Goal: Information Seeking & Learning: Learn about a topic

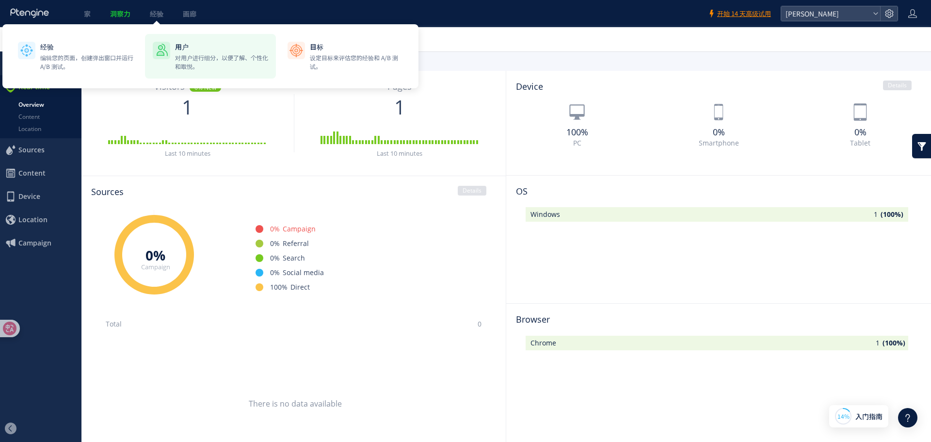
click at [204, 46] on p "用户" at bounding box center [221, 47] width 93 height 10
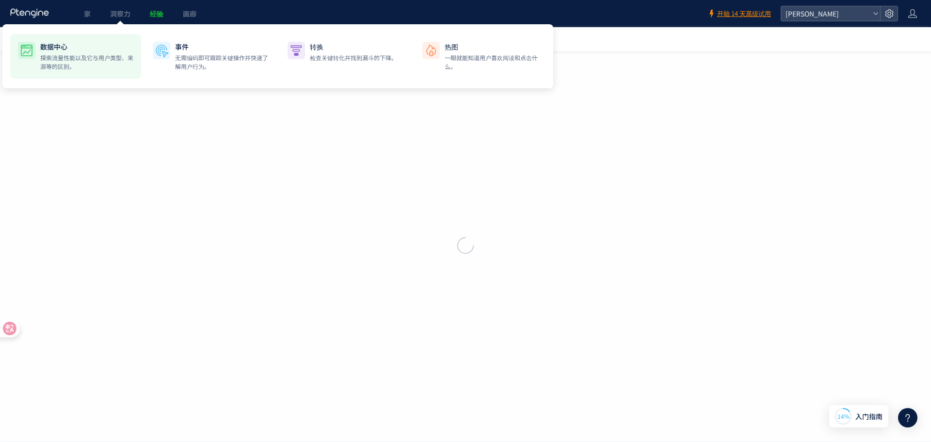
click at [76, 57] on font "探索流量性能以及它与用户类型、来源等的区别。" at bounding box center [86, 61] width 93 height 17
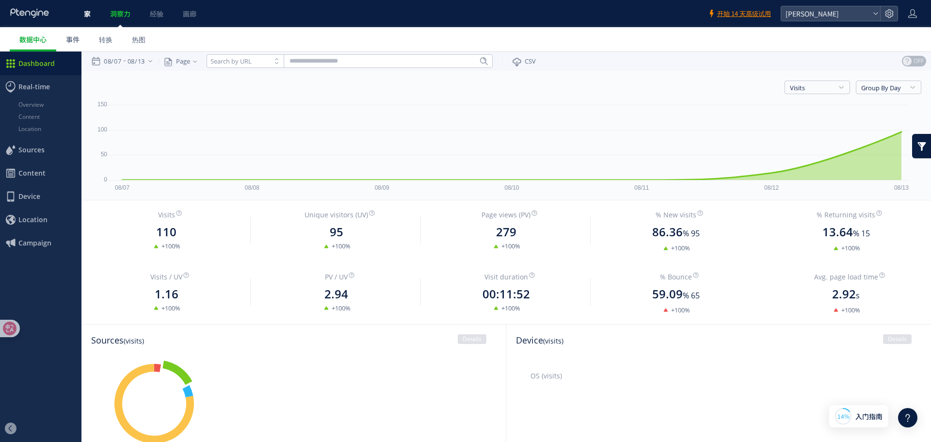
click at [94, 5] on link "家" at bounding box center [87, 13] width 26 height 27
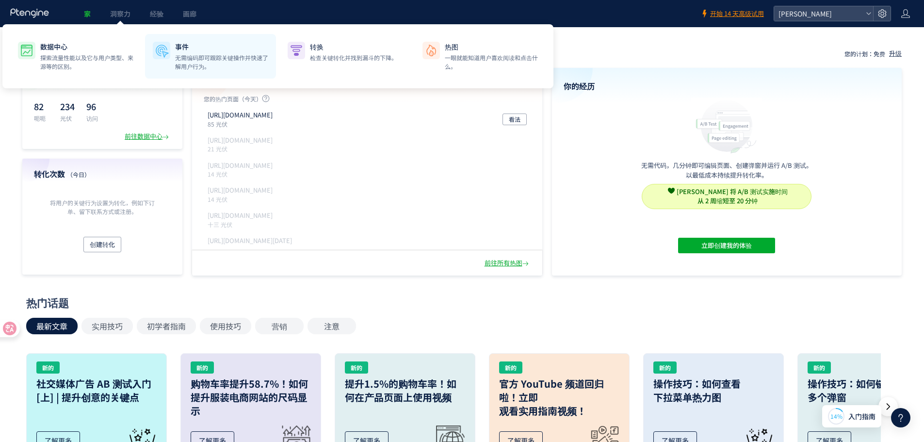
click at [186, 57] on font "无需编码即可跟踪关键操作并快速了解用户行为。" at bounding box center [221, 61] width 93 height 17
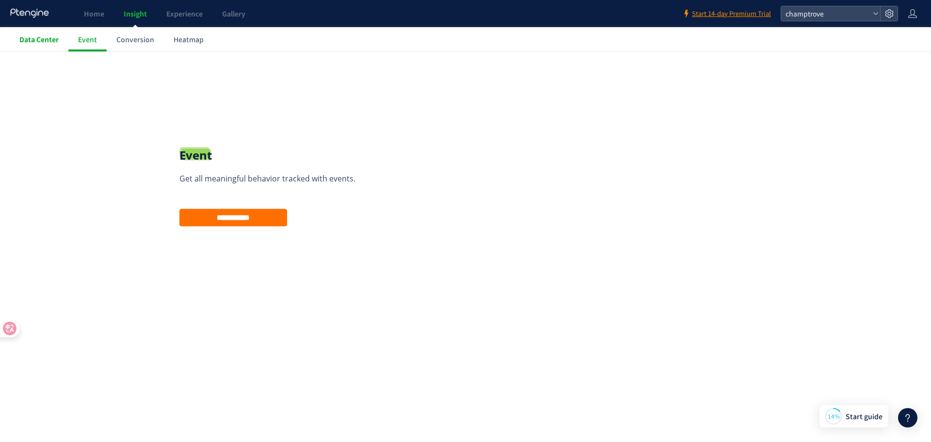
click at [26, 35] on span "Data Center" at bounding box center [38, 39] width 39 height 10
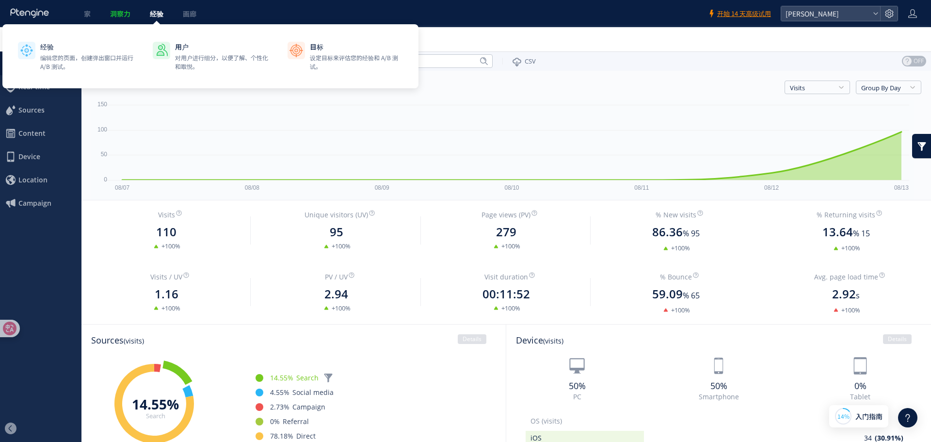
click at [156, 15] on font "经验" at bounding box center [157, 14] width 14 height 10
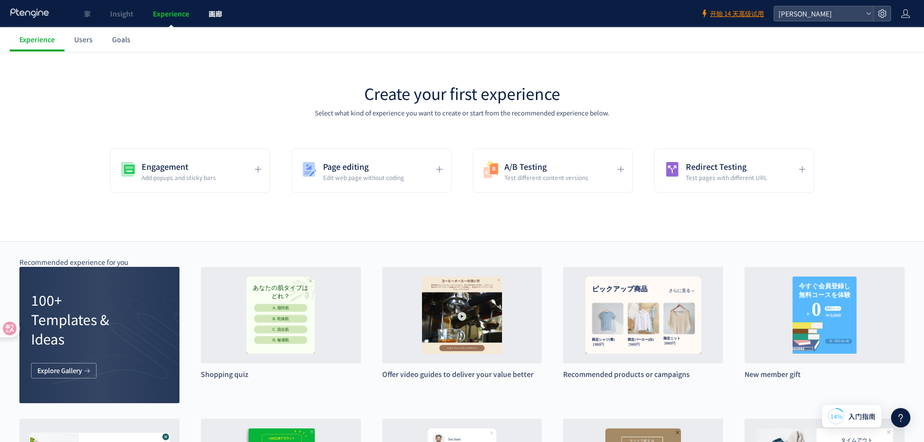
click at [203, 17] on link "画廊" at bounding box center [215, 13] width 33 height 27
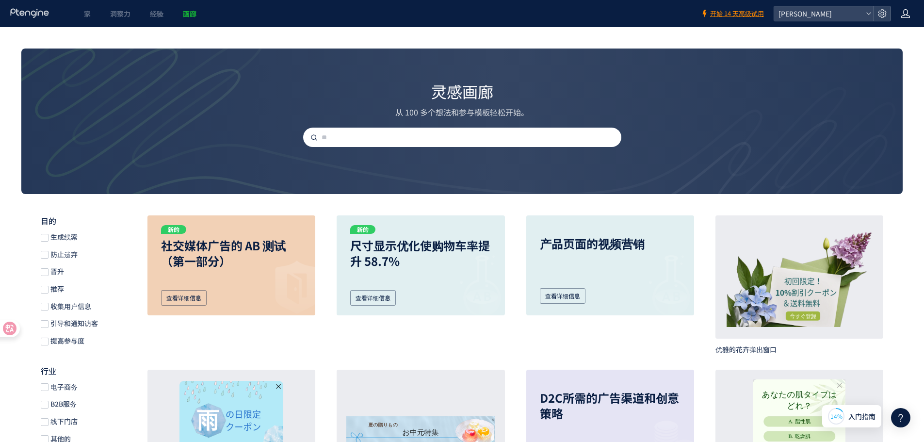
click at [908, 15] on icon at bounding box center [906, 14] width 10 height 10
click at [889, 46] on li "帐户设置" at bounding box center [885, 54] width 72 height 16
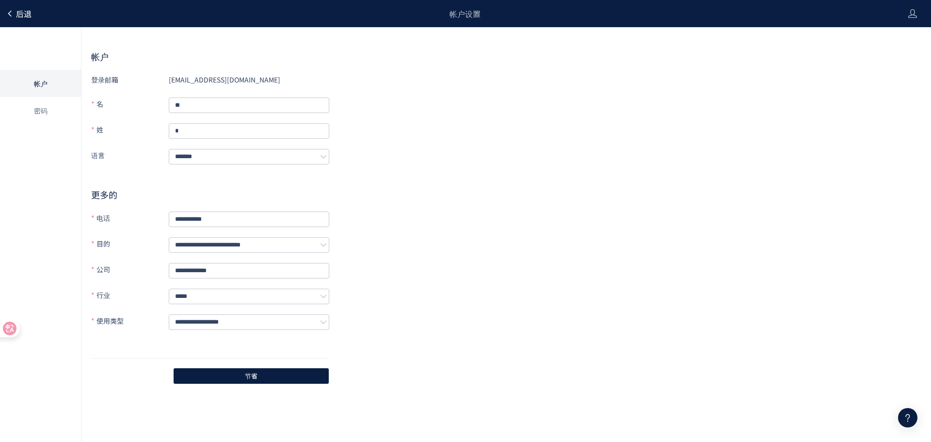
click at [21, 16] on font "后退" at bounding box center [24, 14] width 16 height 12
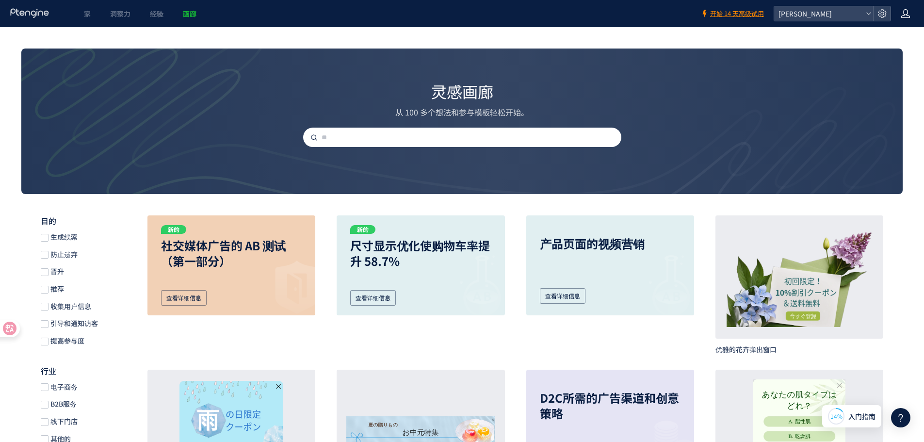
click at [903, 14] on icon at bounding box center [906, 14] width 10 height 10
click at [867, 46] on li "帐户设置" at bounding box center [885, 54] width 72 height 16
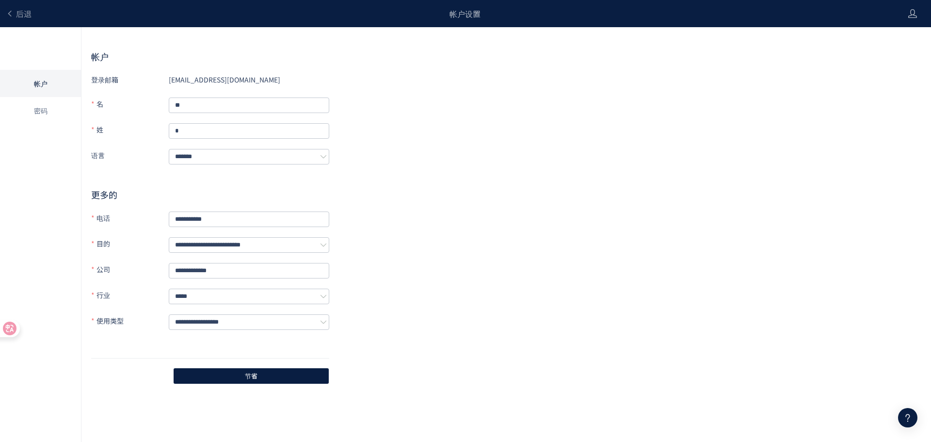
click at [239, 89] on form "**********" at bounding box center [210, 215] width 238 height 287
click at [36, 117] on li "密码" at bounding box center [40, 110] width 81 height 27
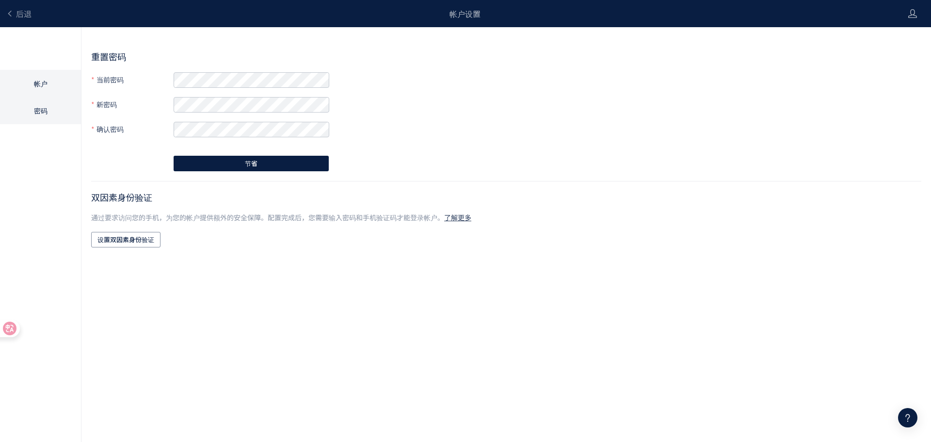
click at [39, 97] on li "帐户" at bounding box center [40, 110] width 81 height 27
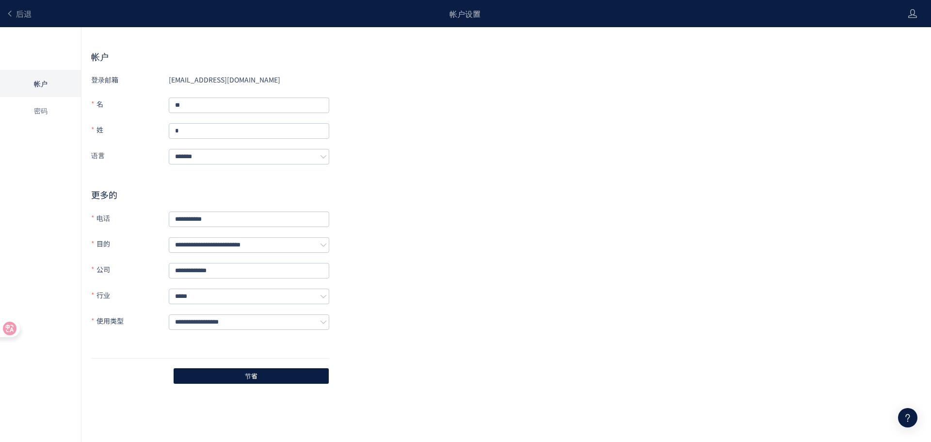
click at [183, 82] on font "[EMAIL_ADDRESS][DOMAIN_NAME]" at bounding box center [225, 80] width 112 height 10
click at [27, 12] on font "后退" at bounding box center [24, 14] width 16 height 12
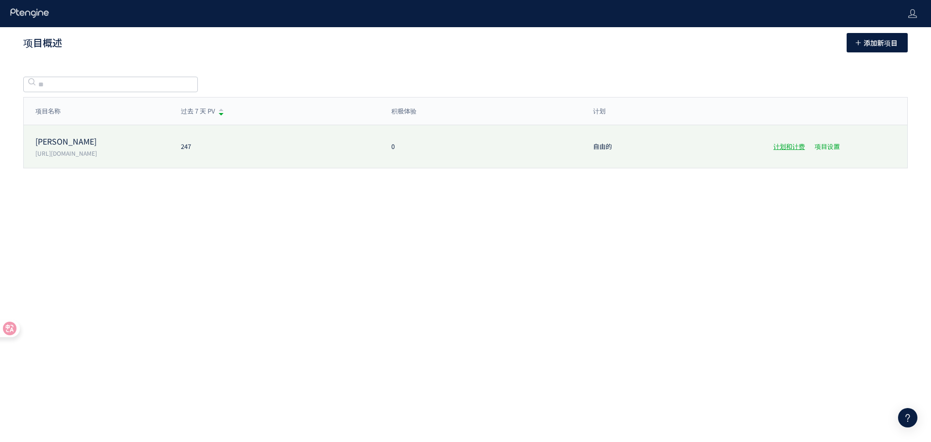
click at [823, 148] on font "项目设置" at bounding box center [827, 146] width 25 height 9
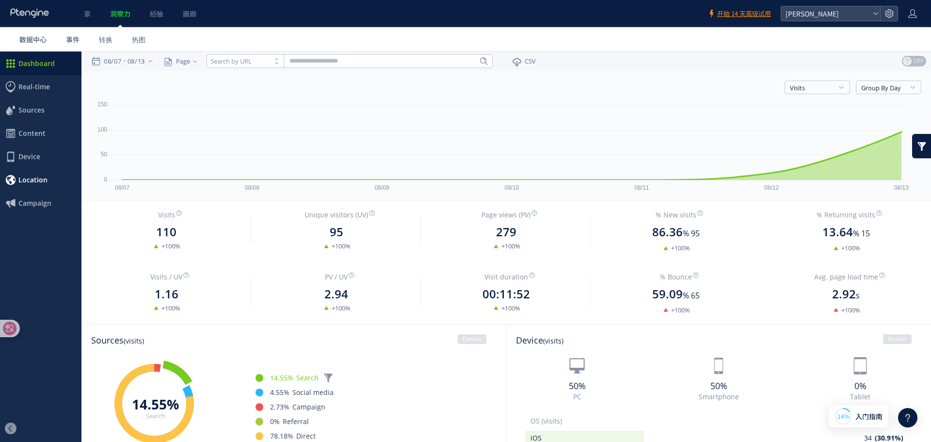
click at [18, 185] on span "Location" at bounding box center [32, 179] width 29 height 23
click at [37, 200] on link "Overview" at bounding box center [41, 198] width 82 height 12
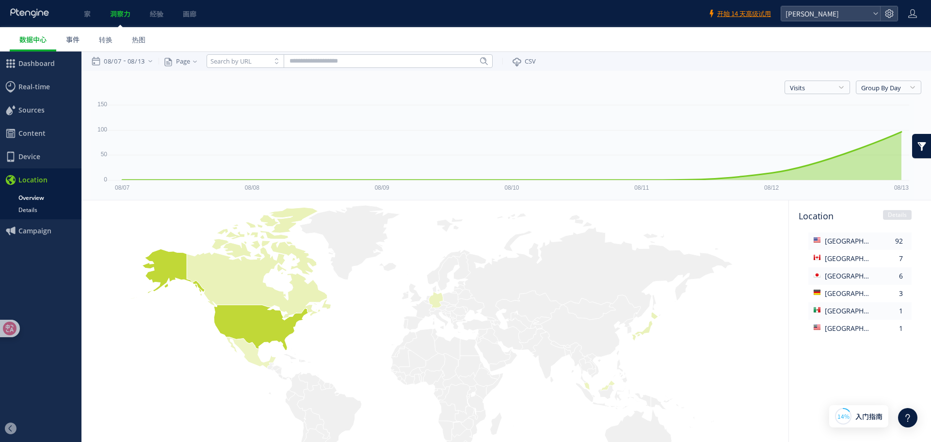
click at [30, 213] on link "Details" at bounding box center [41, 210] width 82 height 12
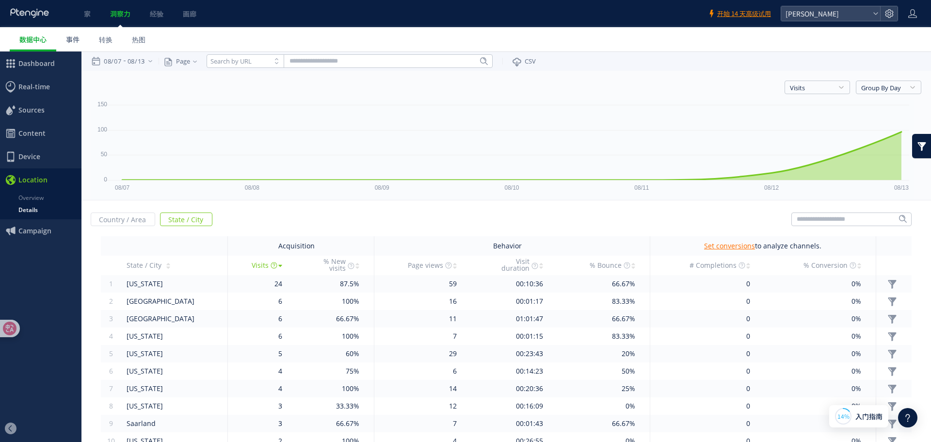
click at [26, 234] on span "Campaign" at bounding box center [34, 230] width 33 height 23
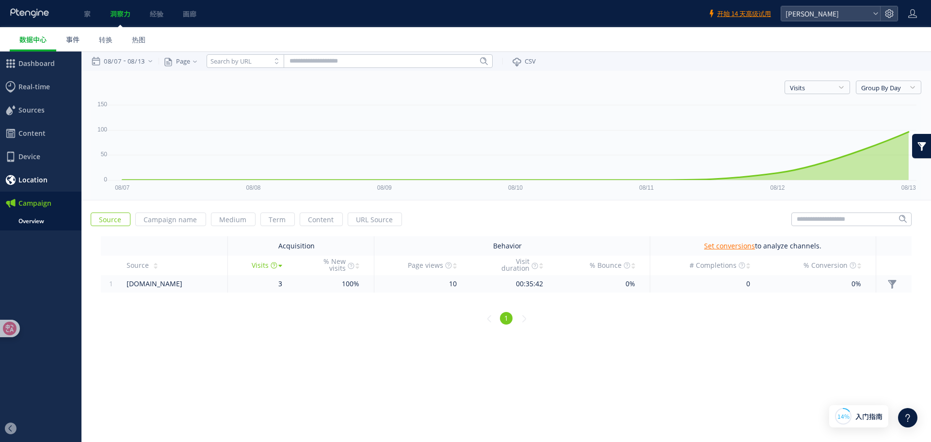
click at [40, 179] on span "Location" at bounding box center [32, 179] width 29 height 23
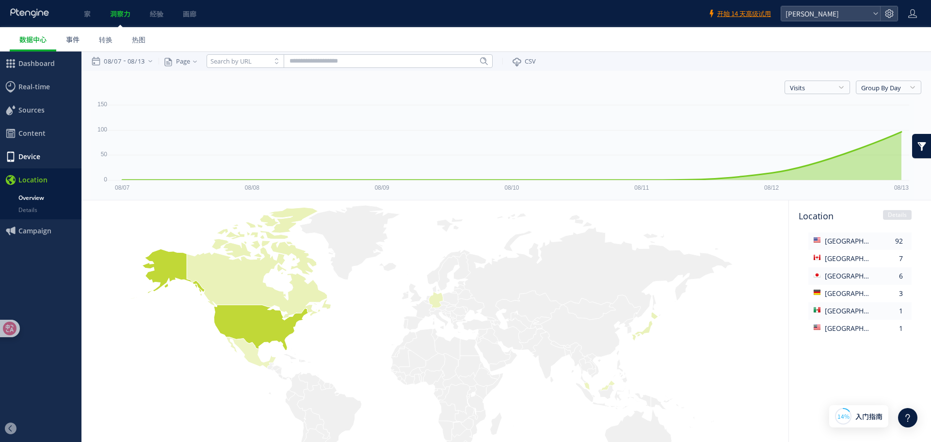
click at [40, 163] on span "Device" at bounding box center [29, 156] width 22 height 23
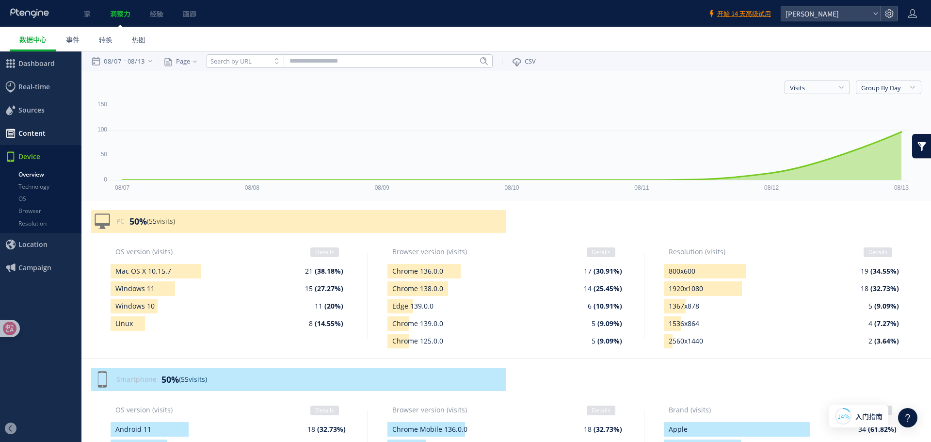
click at [43, 140] on span "Content" at bounding box center [31, 133] width 27 height 23
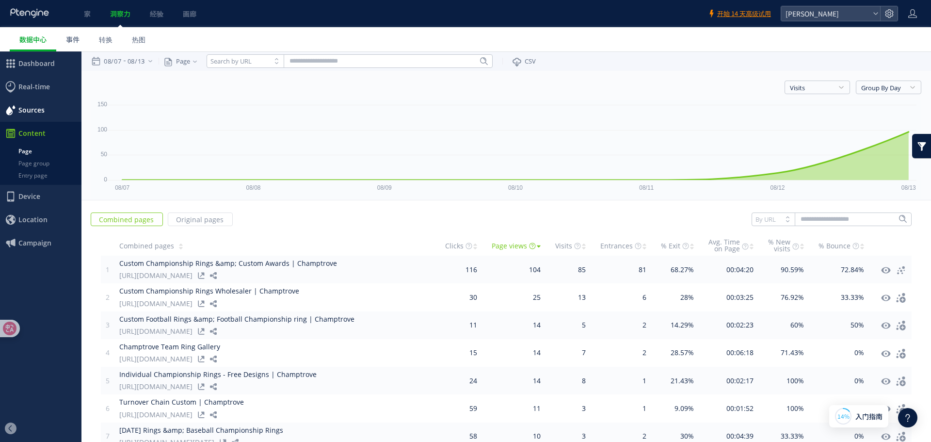
click at [41, 108] on span "Sources" at bounding box center [31, 109] width 26 height 23
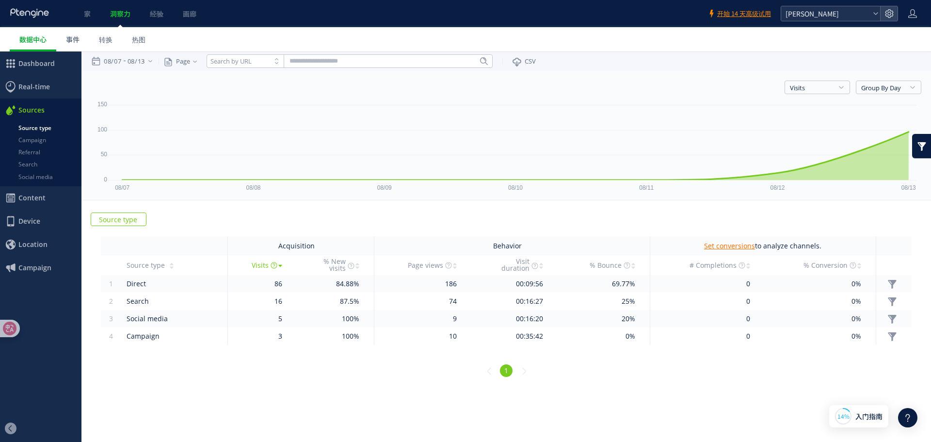
click at [873, 14] on icon at bounding box center [876, 14] width 6 height 6
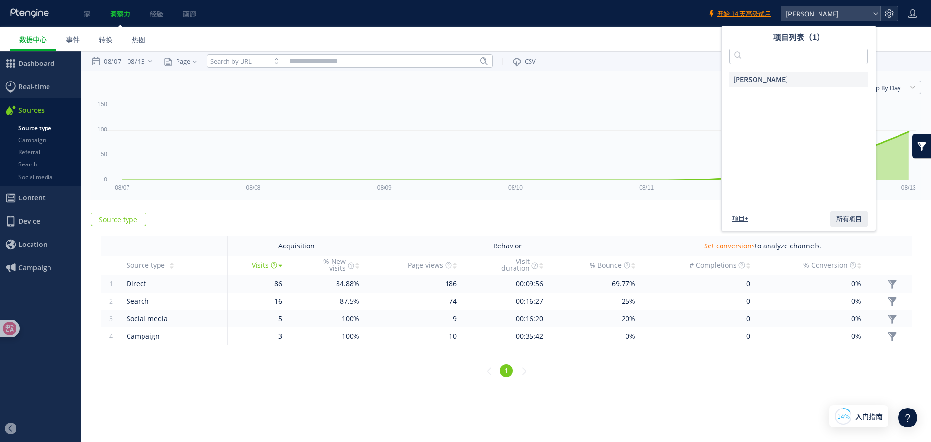
click at [893, 16] on use at bounding box center [889, 13] width 8 height 8
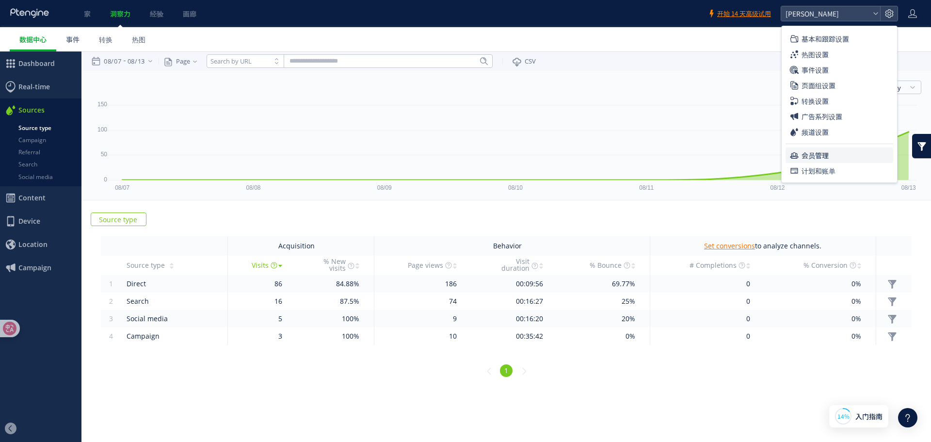
click at [822, 155] on font "会员管理" at bounding box center [815, 155] width 27 height 10
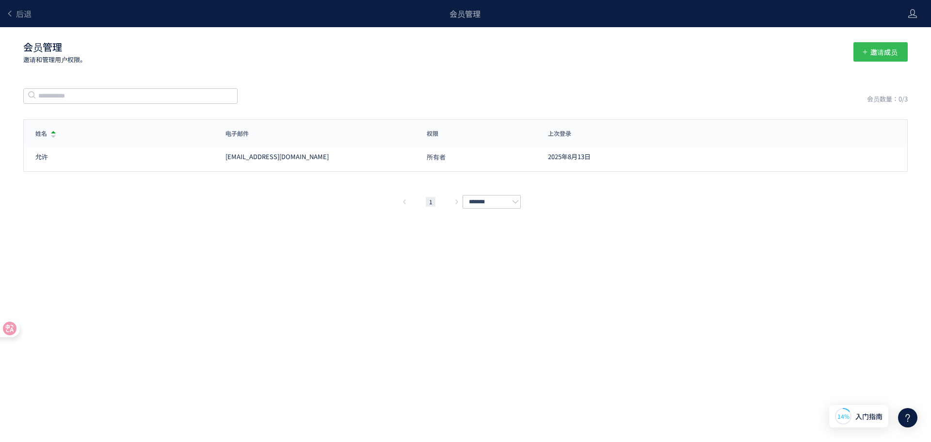
click at [873, 53] on font "邀请成员" at bounding box center [884, 52] width 27 height 10
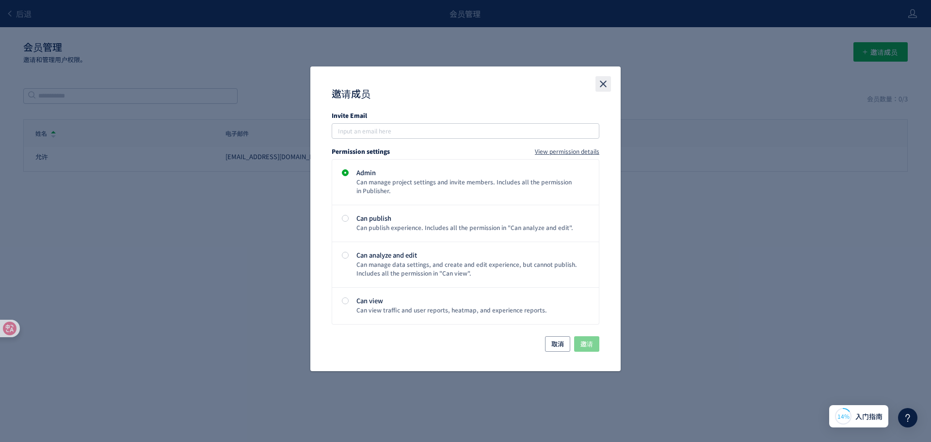
click at [602, 86] on use "关闭" at bounding box center [603, 84] width 7 height 7
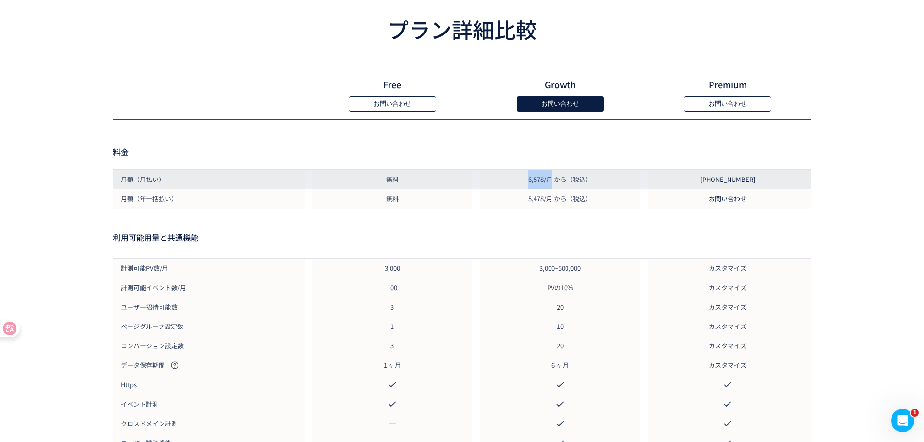
drag, startPoint x: 551, startPoint y: 190, endPoint x: 519, endPoint y: 189, distance: 32.0
click at [519, 189] on div "6,578/月 から（税込）" at bounding box center [560, 179] width 168 height 19
copy span "6,578/月"
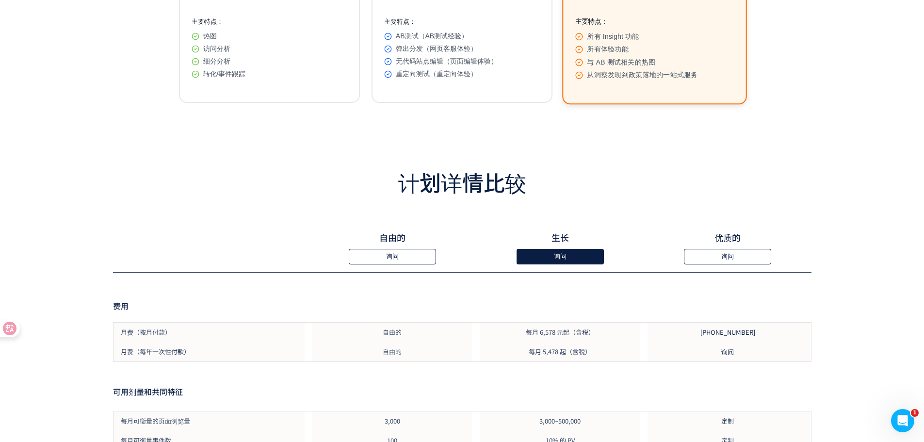
scroll to position [92, 0]
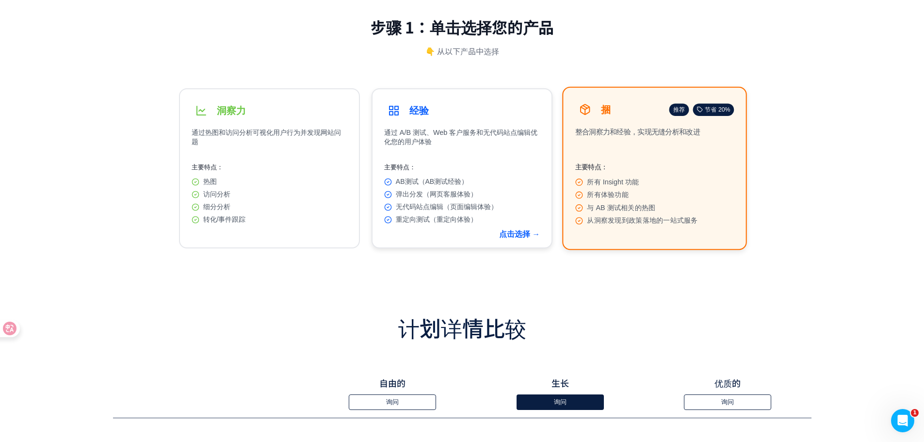
click at [490, 215] on div "AB测试（AB测试经验） 弹出分发（网页客服体验） 无代码站点编辑（页面编辑体验） 重定向测试（重定向体验）" at bounding box center [462, 201] width 156 height 47
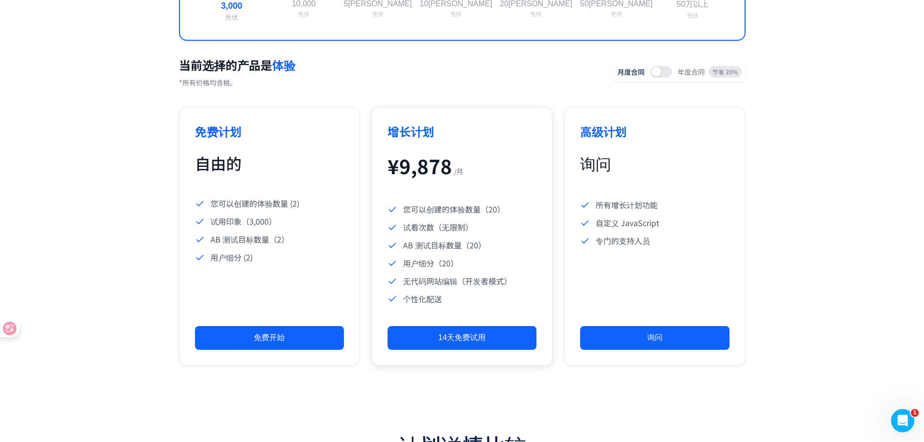
scroll to position [511, 0]
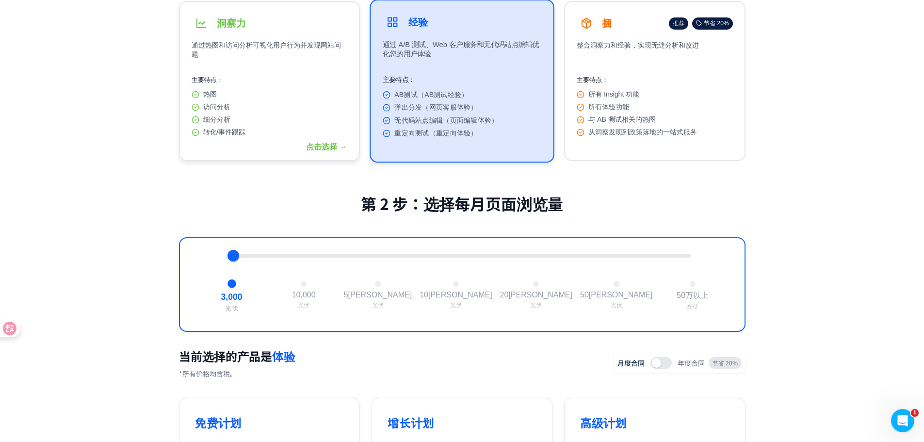
click at [320, 128] on div "热图 访问分析 细分分析 转化/事件跟踪" at bounding box center [270, 113] width 156 height 47
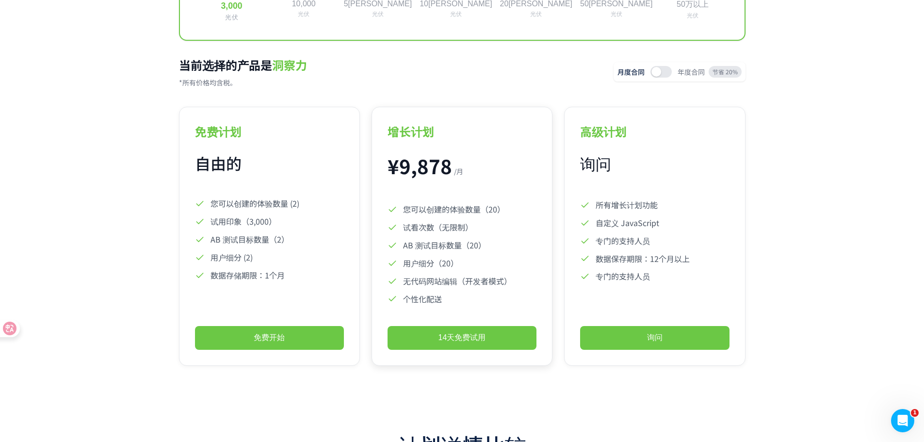
scroll to position [317, 0]
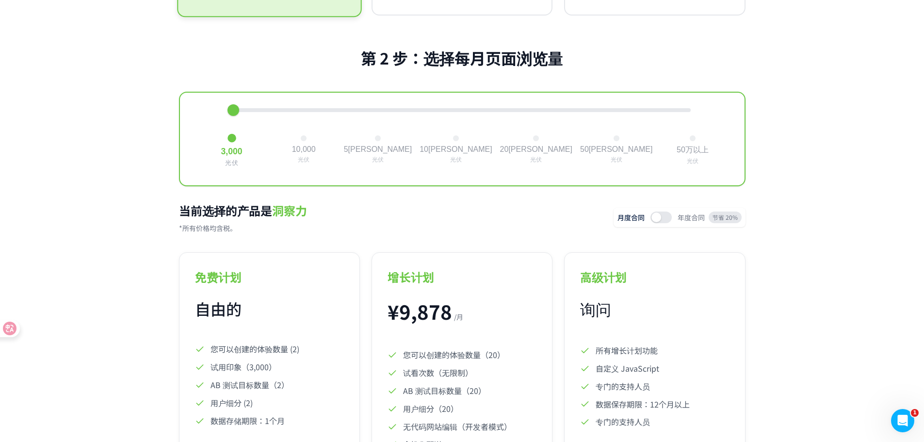
click at [309, 110] on div at bounding box center [461, 110] width 457 height 4
drag, startPoint x: 308, startPoint y: 112, endPoint x: 212, endPoint y: 111, distance: 95.1
click at [212, 111] on div "3,000 光伏 10,000 光伏 5万 光伏 10万 光伏 20万 光伏 50万 光伏 50万以上 光伏" at bounding box center [462, 139] width 567 height 95
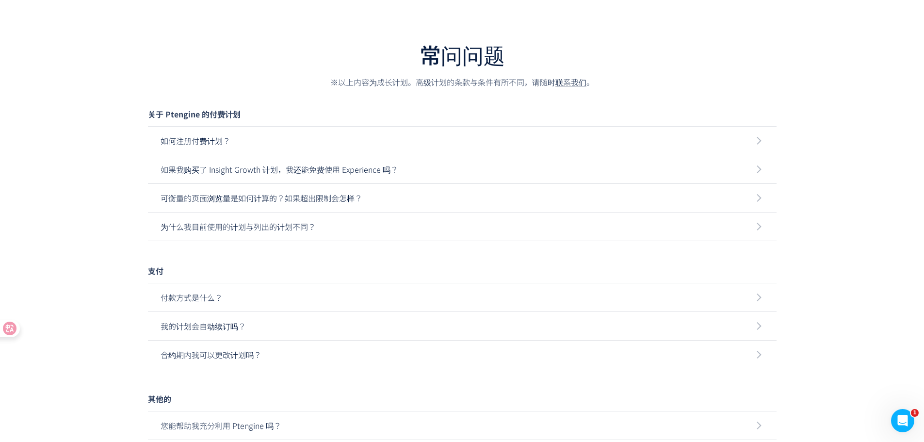
scroll to position [1918, 0]
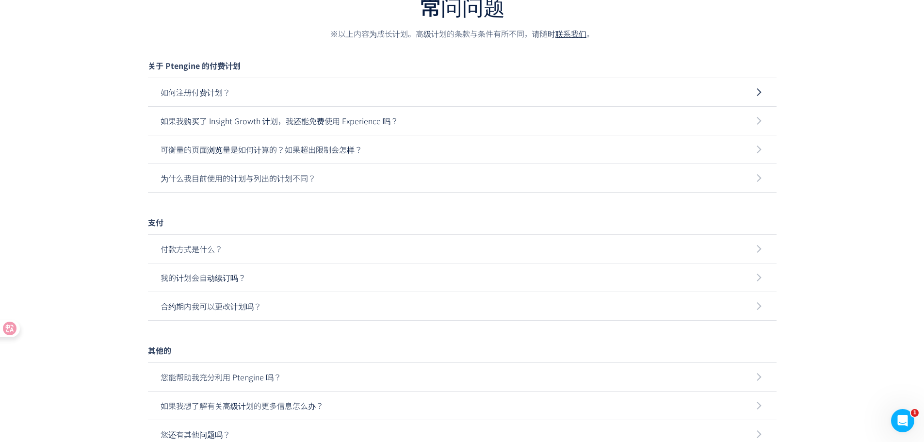
click at [409, 95] on p "如何注册付费计划？" at bounding box center [462, 92] width 603 height 28
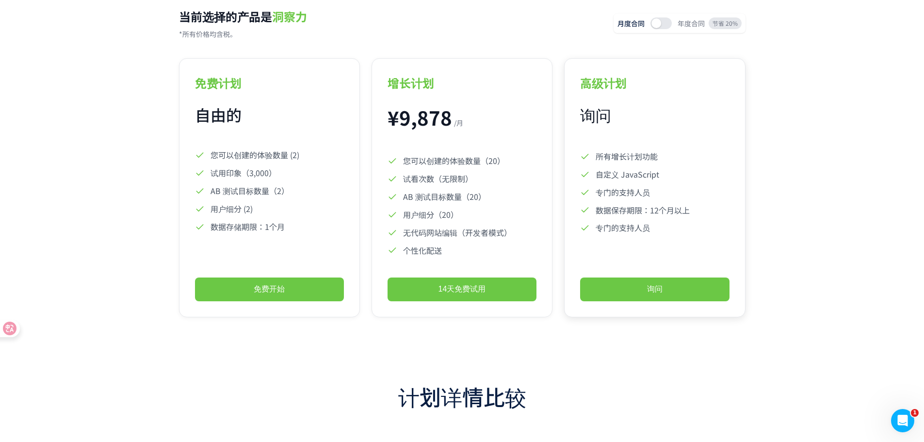
scroll to position [463, 0]
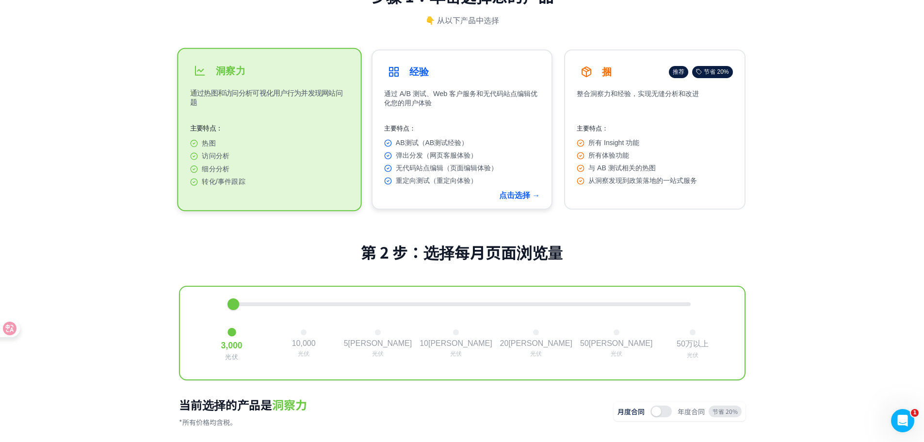
click at [484, 110] on p "通过 A/B 测试、Web 客户服务和无代码站点编辑优化您的用户体验" at bounding box center [462, 100] width 156 height 23
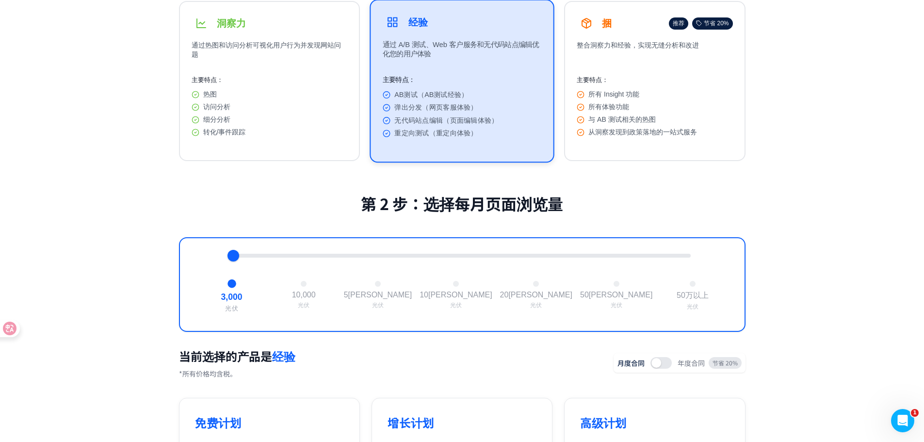
scroll to position [123, 0]
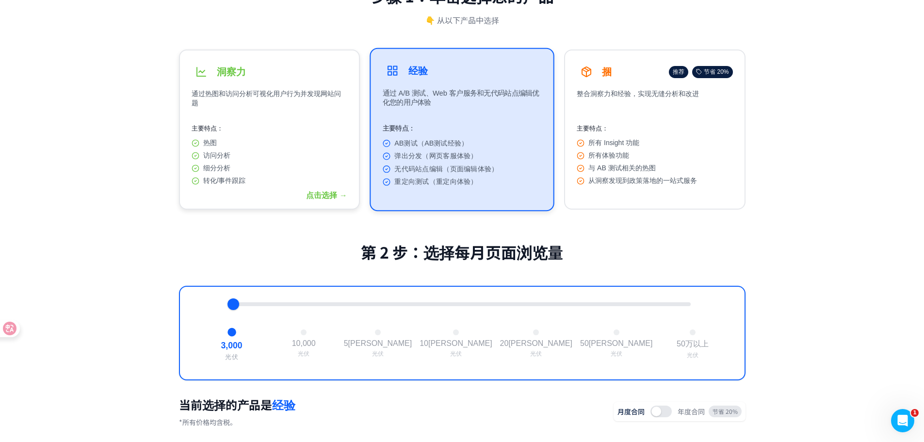
click at [325, 163] on div "热图 访问分析 细分分析 转化/事件跟踪" at bounding box center [270, 162] width 156 height 47
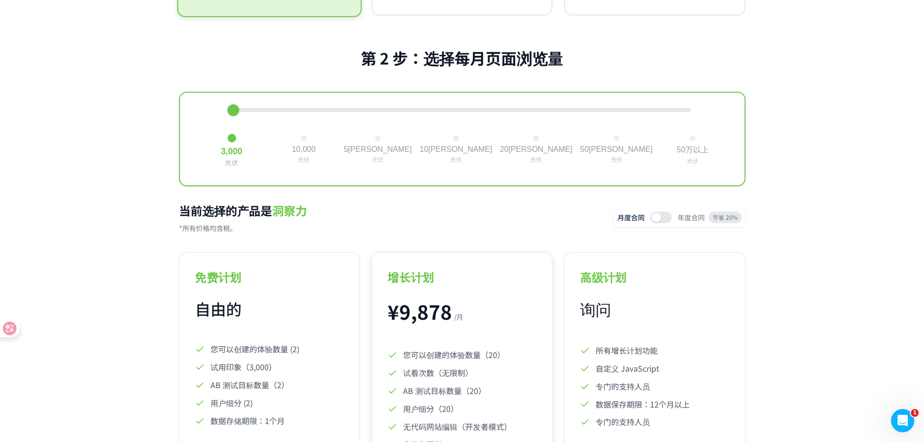
scroll to position [463, 0]
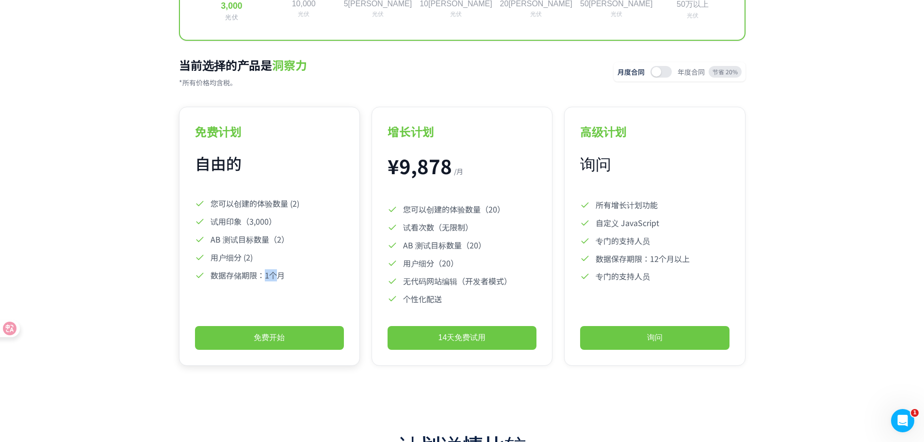
drag, startPoint x: 264, startPoint y: 276, endPoint x: 296, endPoint y: 270, distance: 32.1
click at [279, 276] on font "数据存储期限：1个月" at bounding box center [248, 275] width 74 height 12
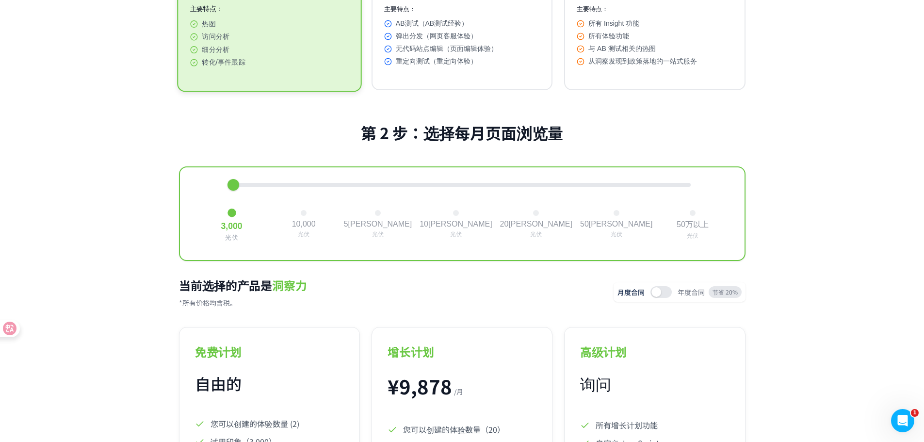
scroll to position [437, 0]
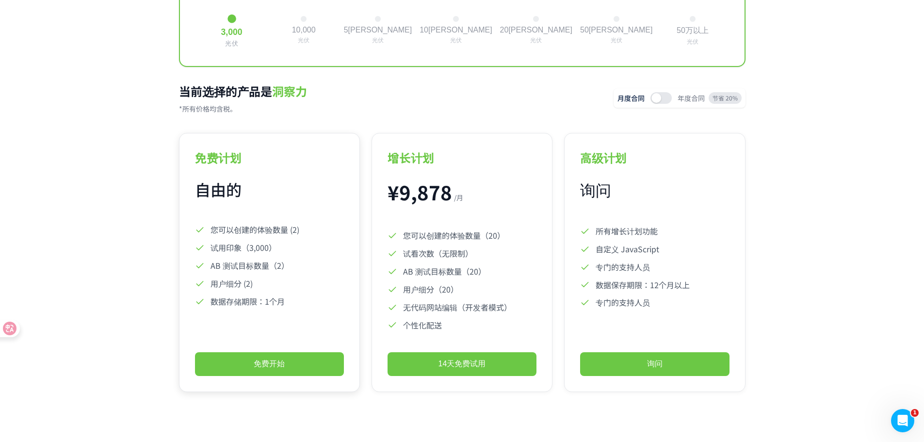
click at [282, 303] on font "数据存储期限：1个月" at bounding box center [248, 301] width 74 height 12
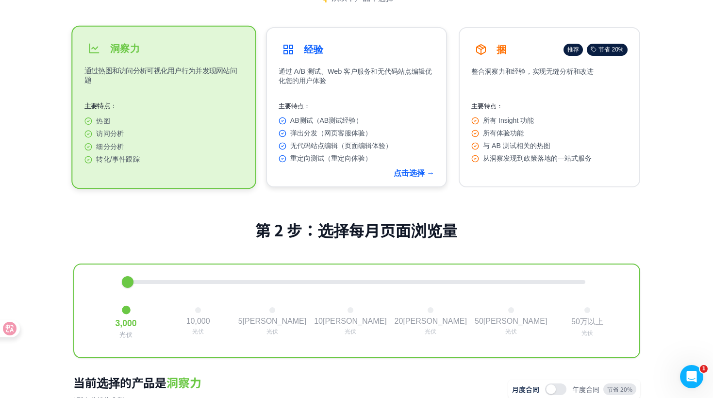
scroll to position [388, 0]
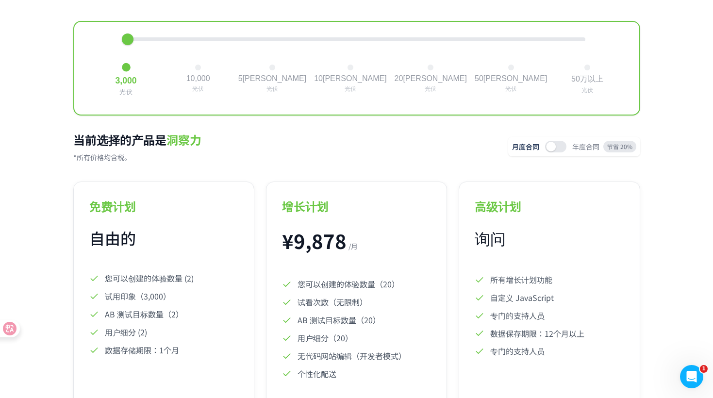
click at [559, 149] on button at bounding box center [555, 147] width 21 height 12
click at [555, 149] on button at bounding box center [555, 147] width 21 height 12
click at [555, 149] on span at bounding box center [551, 147] width 10 height 10
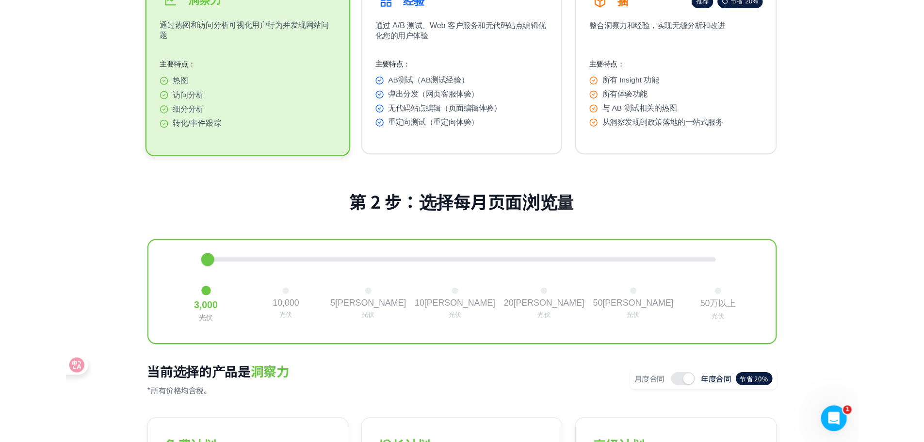
scroll to position [0, 0]
